Goal: Find specific page/section: Find specific page/section

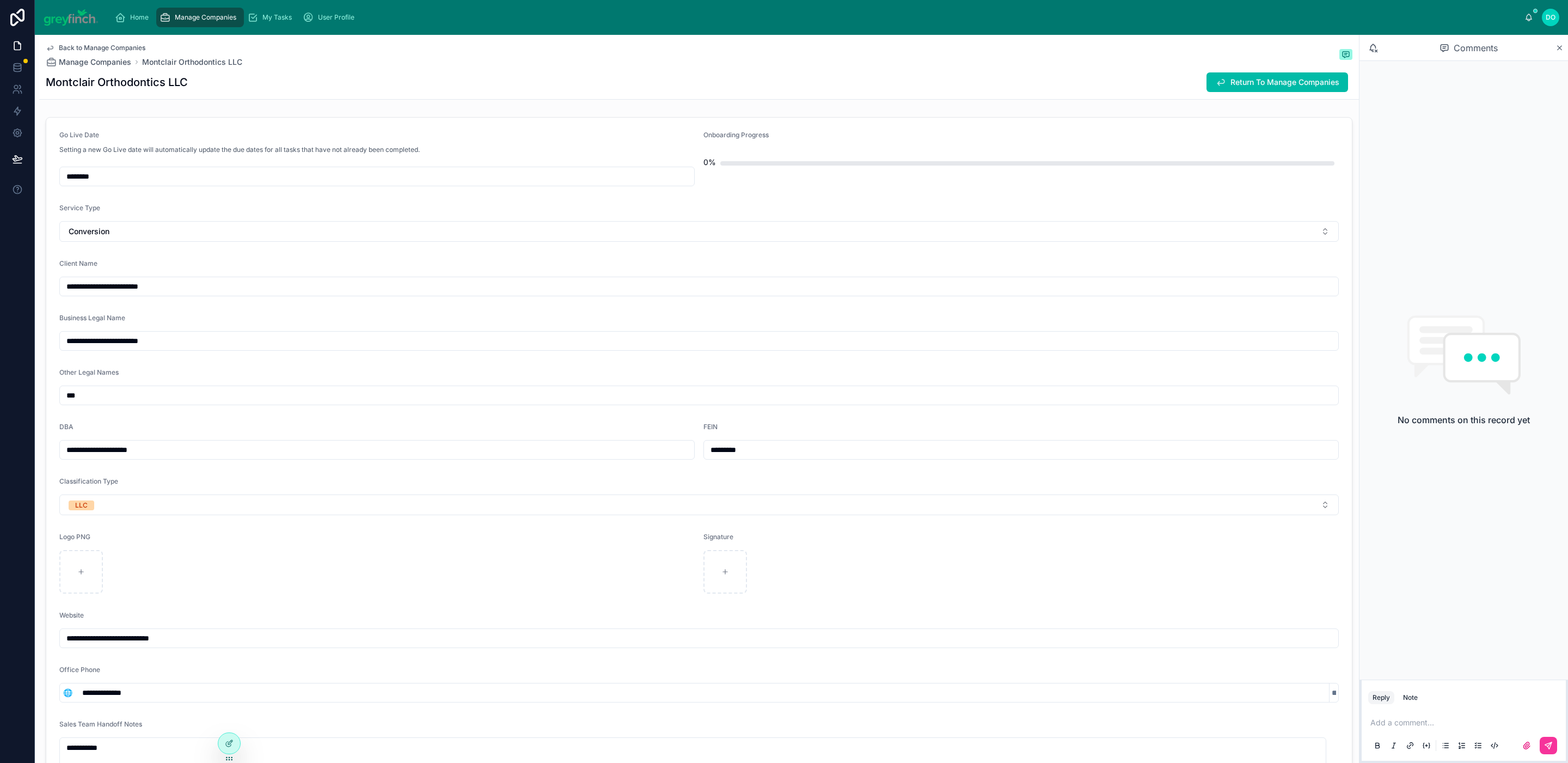
scroll to position [1503, 0]
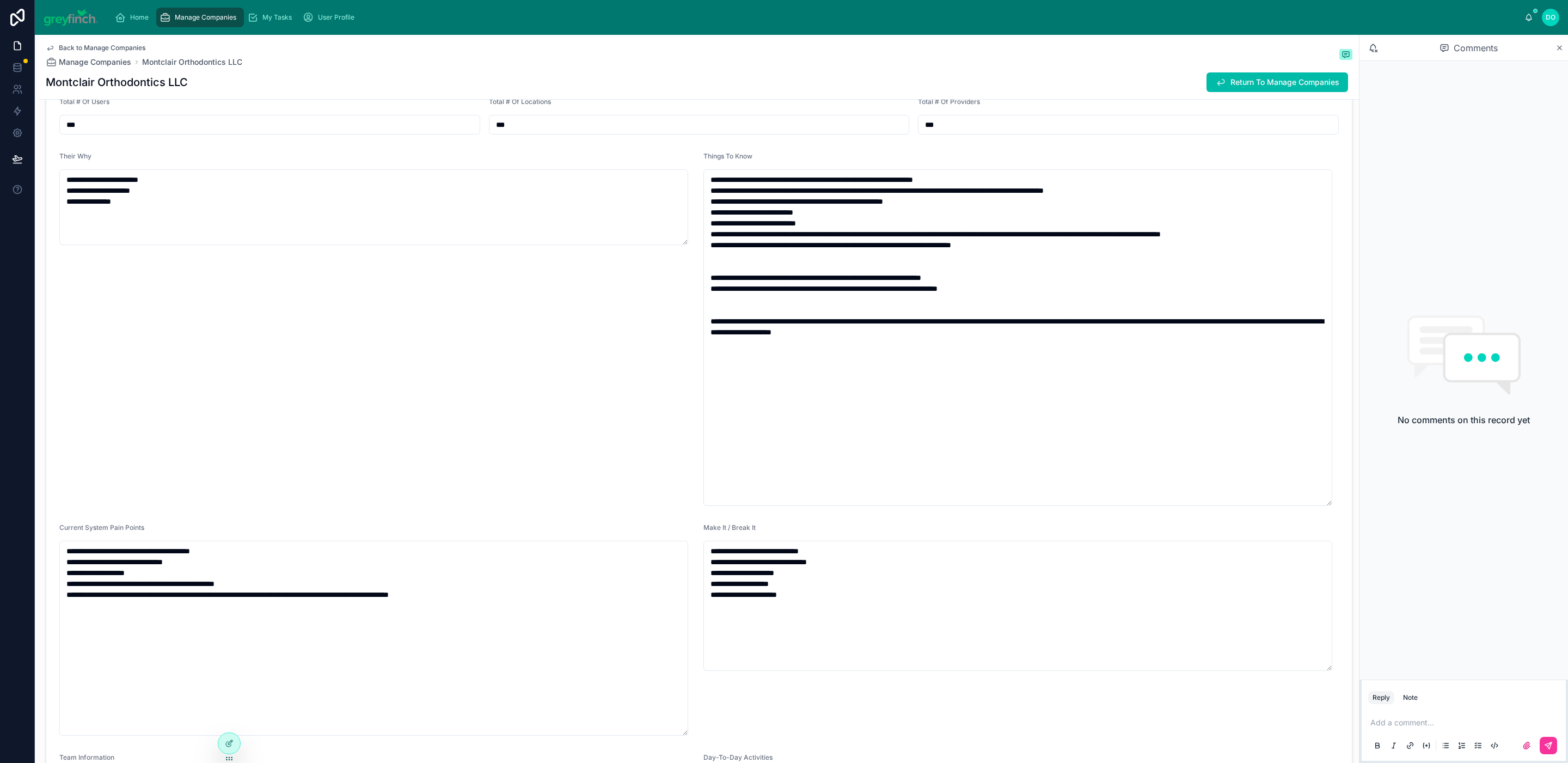
click at [190, 20] on span "Manage Companies" at bounding box center [205, 17] width 62 height 9
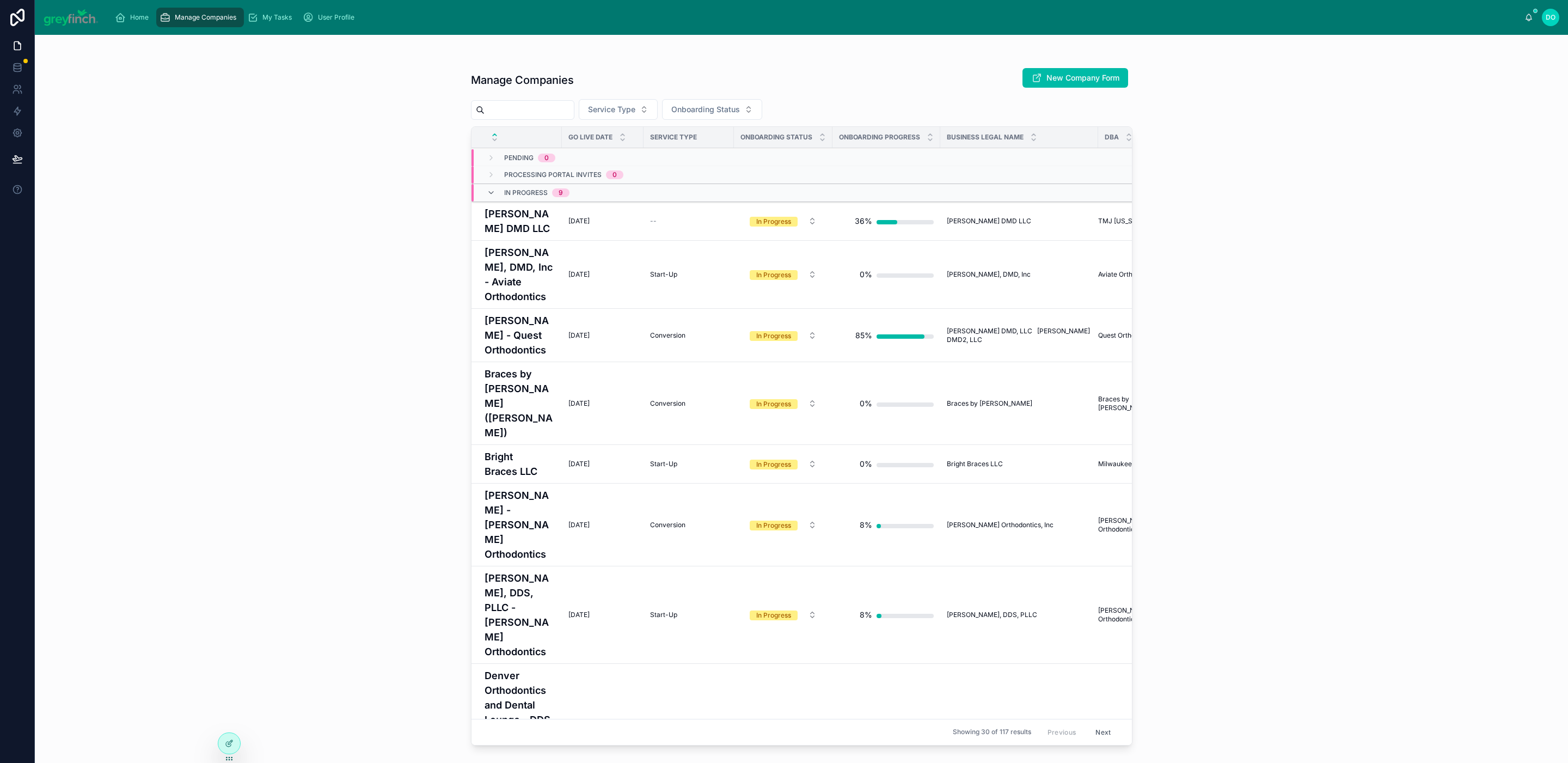
click at [543, 113] on input "text" at bounding box center [529, 110] width 89 height 15
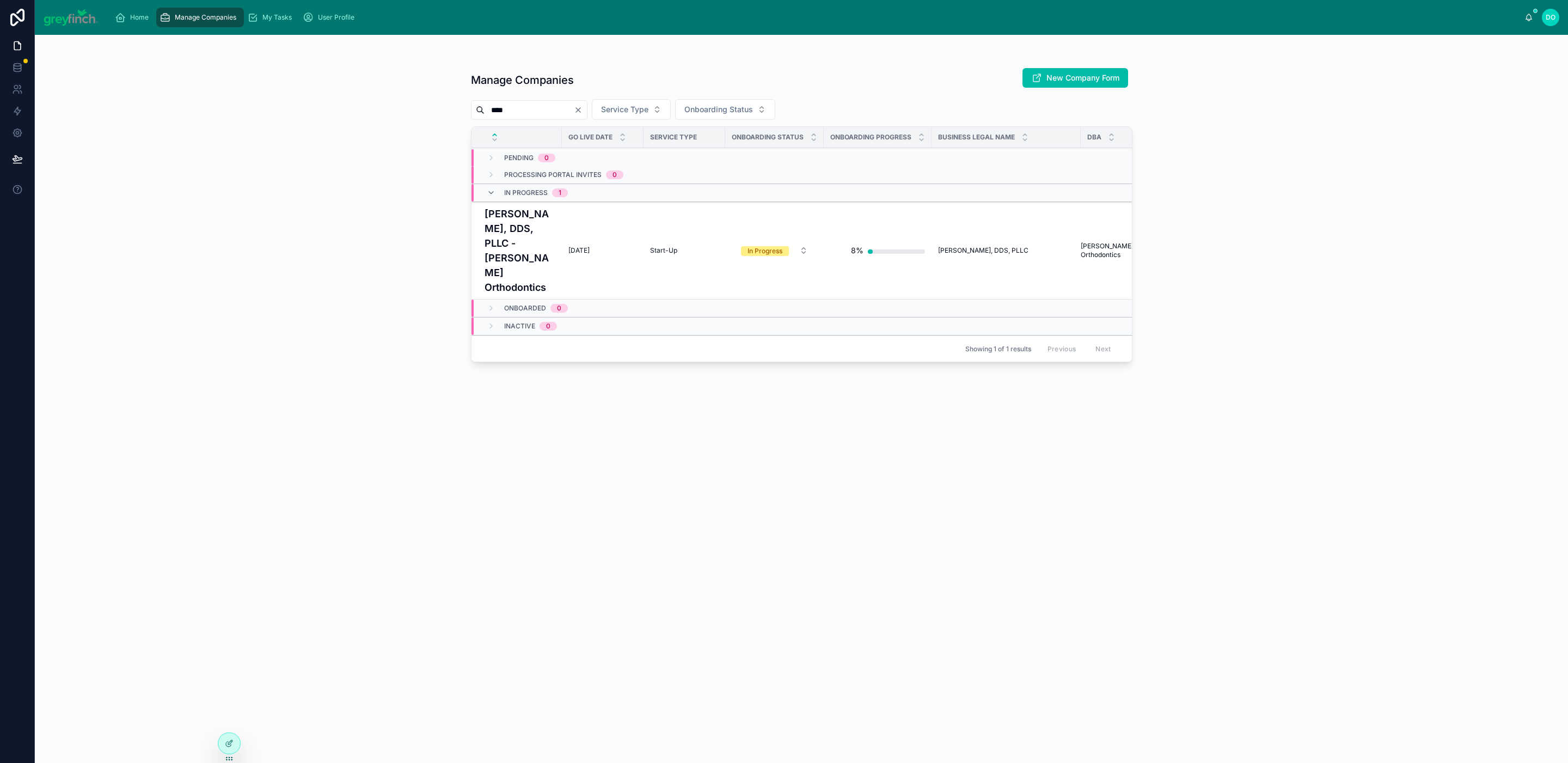
type input "****"
click at [594, 246] on div "[DATE] [DATE]" at bounding box center [603, 250] width 68 height 9
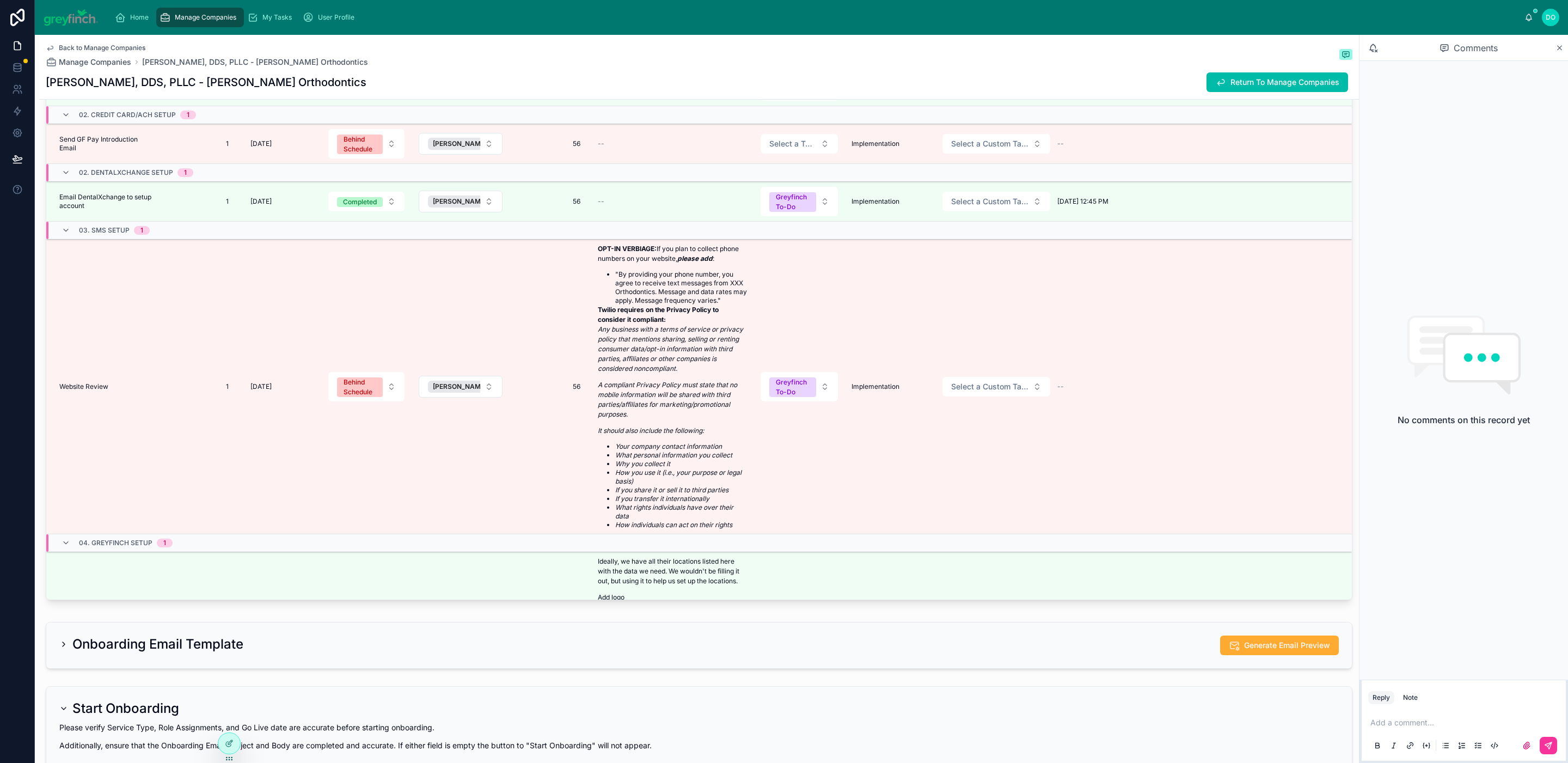
scroll to position [3467, 0]
